Goal: Task Accomplishment & Management: Use online tool/utility

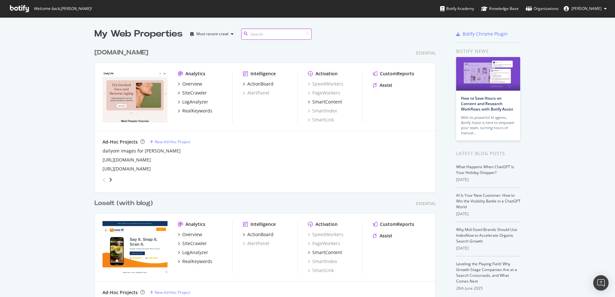
scroll to position [109, 0]
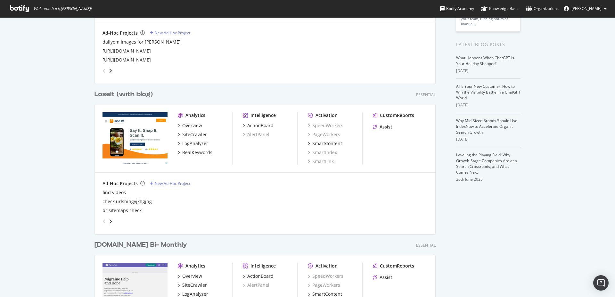
click at [121, 96] on div "LoseIt (with blog)" at bounding box center [123, 94] width 58 height 9
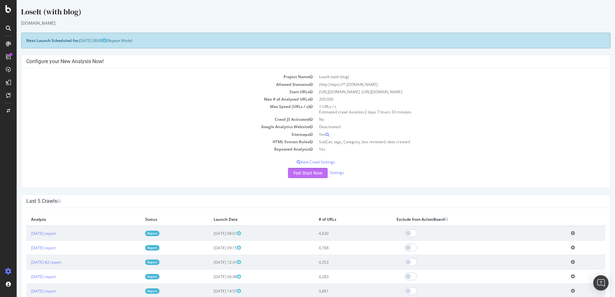
click at [299, 172] on button "Yes! Start Now" at bounding box center [308, 173] width 40 height 10
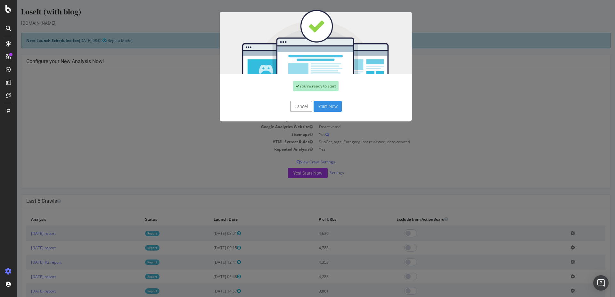
click at [323, 108] on button "Start Now" at bounding box center [328, 106] width 28 height 11
